Goal: Transaction & Acquisition: Purchase product/service

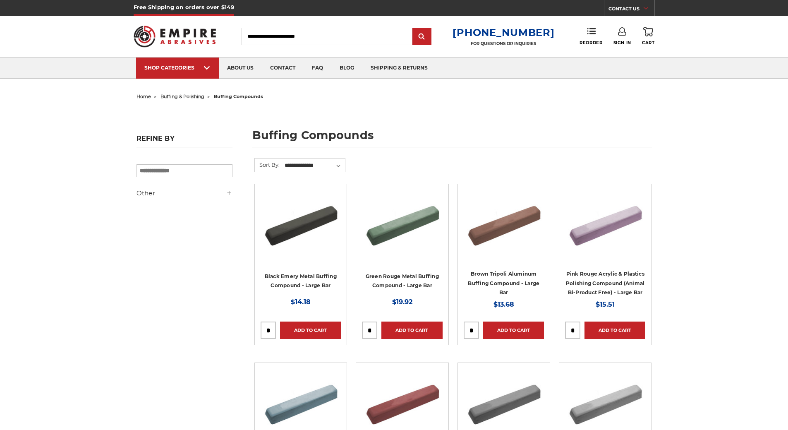
scroll to position [110, 0]
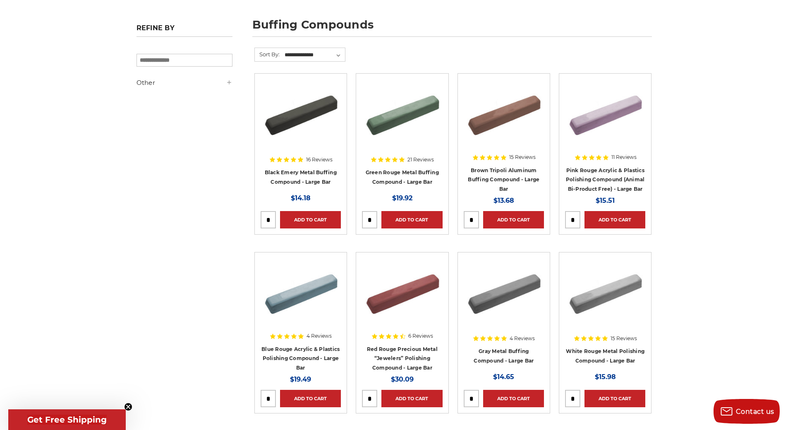
click at [514, 311] on img at bounding box center [504, 291] width 80 height 66
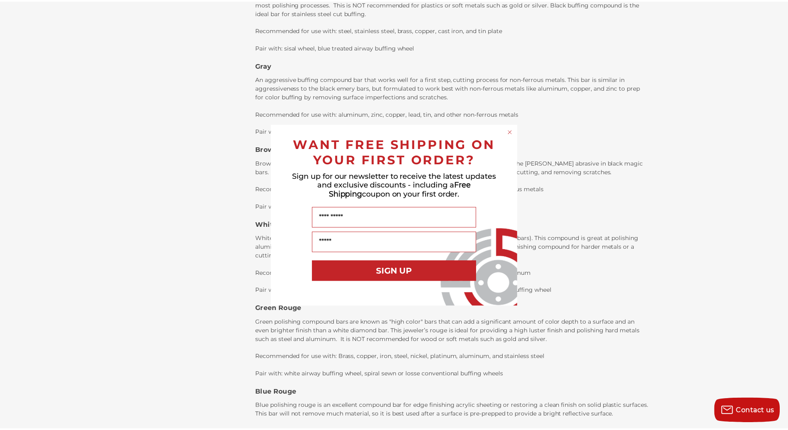
scroll to position [1214, 0]
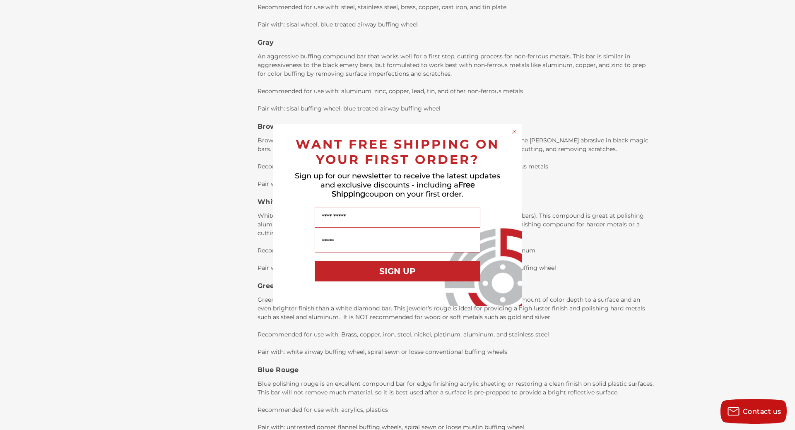
click at [514, 132] on icon "Close dialog" at bounding box center [514, 131] width 8 height 8
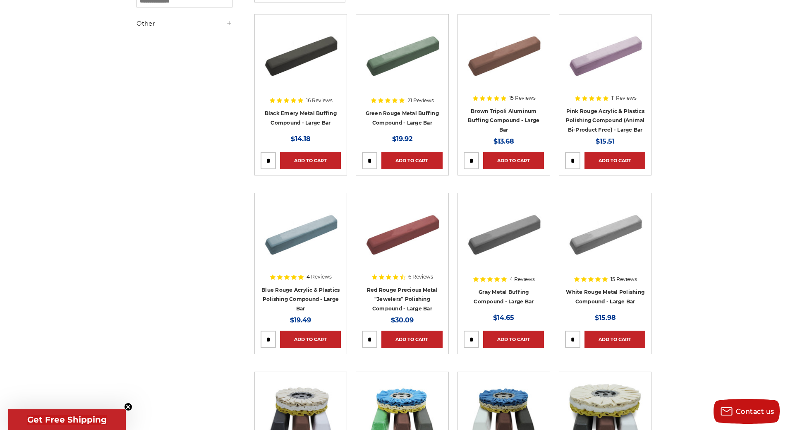
scroll to position [0, 0]
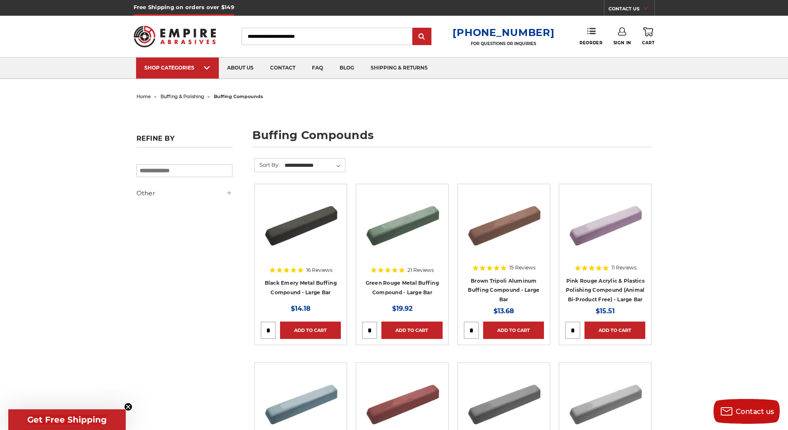
click at [187, 97] on span "buffing & polishing" at bounding box center [183, 97] width 44 height 6
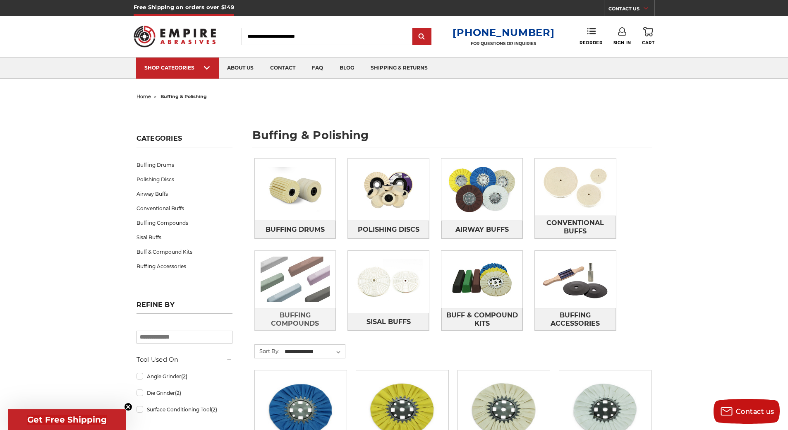
click at [297, 290] on img at bounding box center [295, 279] width 81 height 57
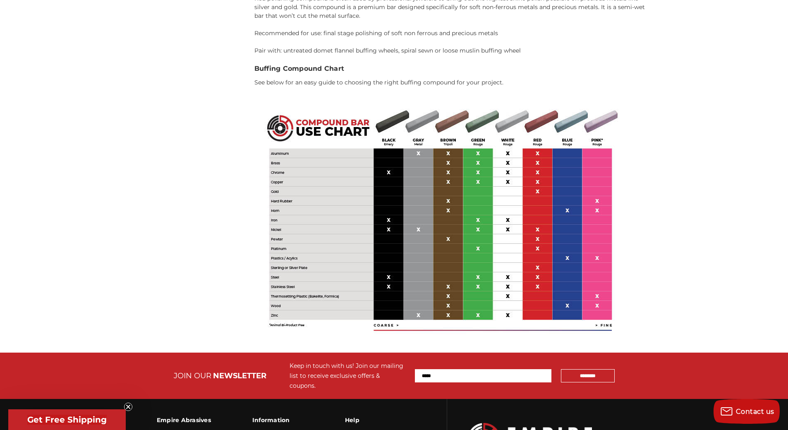
scroll to position [1766, 0]
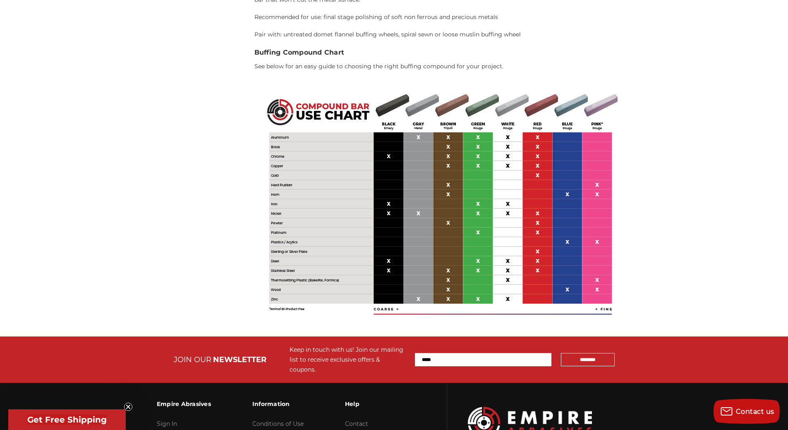
click at [435, 204] on img at bounding box center [440, 203] width 372 height 248
